Goal: Navigation & Orientation: Go to known website

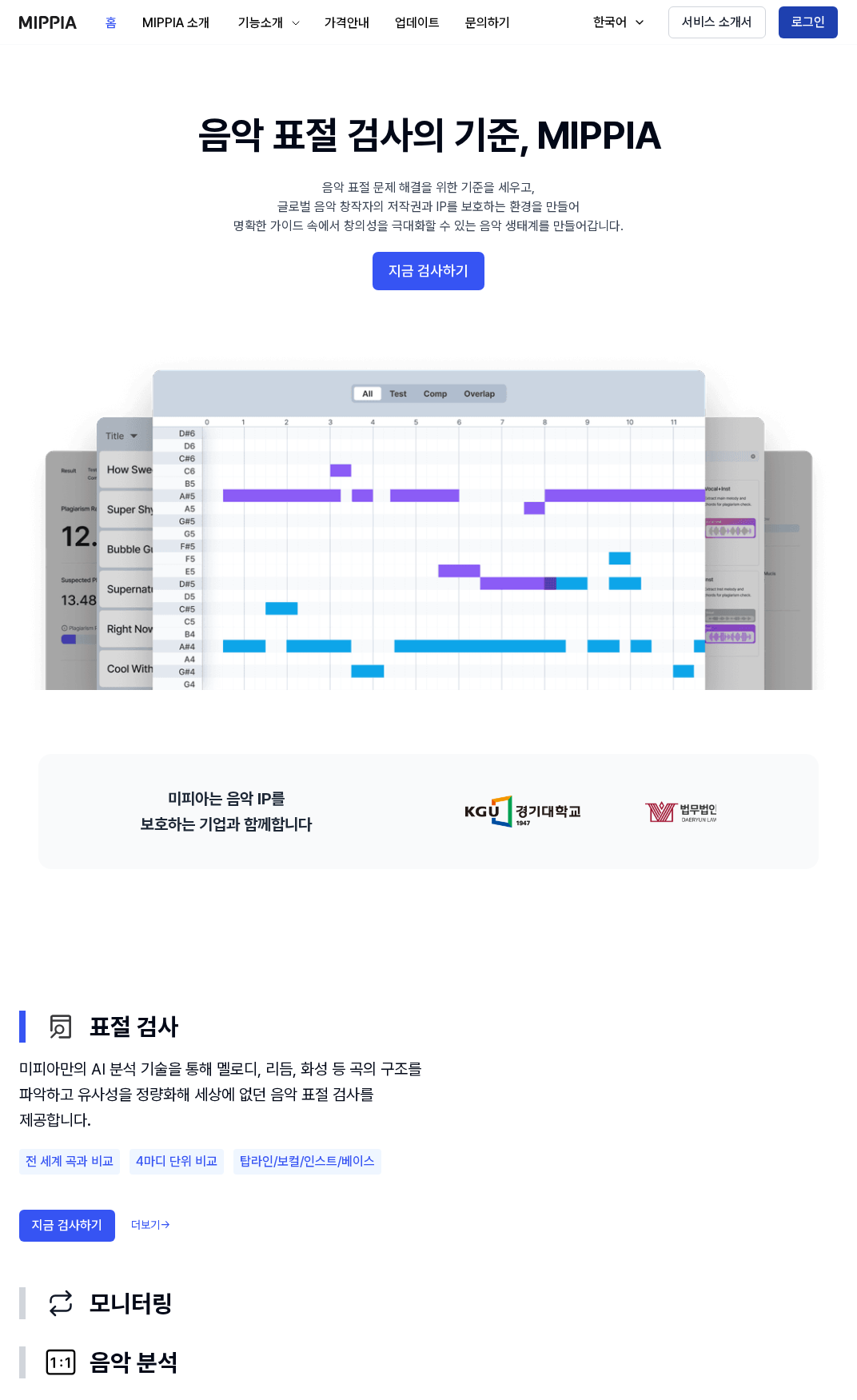
click at [810, 17] on button "로그인" at bounding box center [809, 23] width 60 height 32
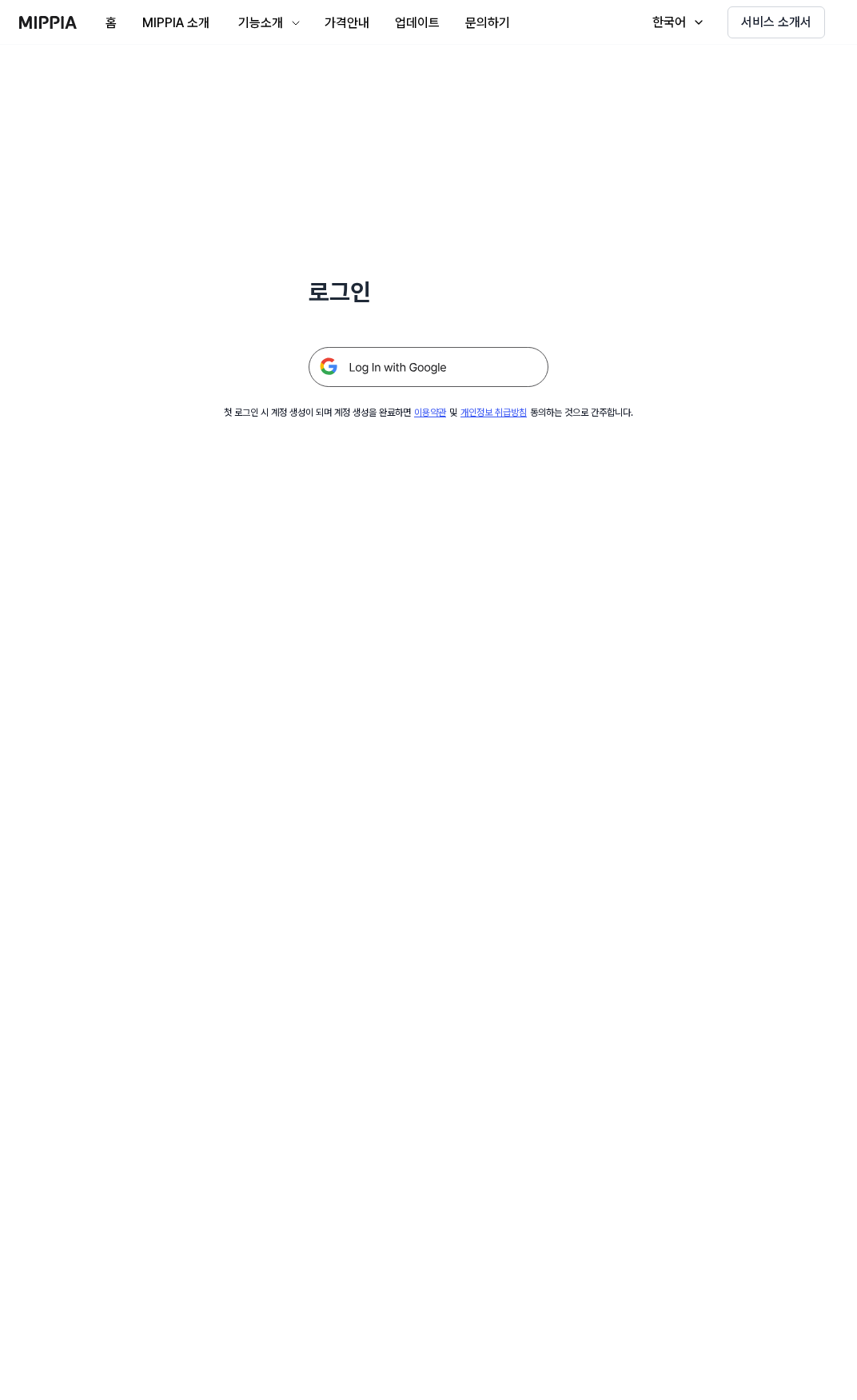
click at [455, 348] on img at bounding box center [429, 367] width 240 height 40
